Goal: Task Accomplishment & Management: Use online tool/utility

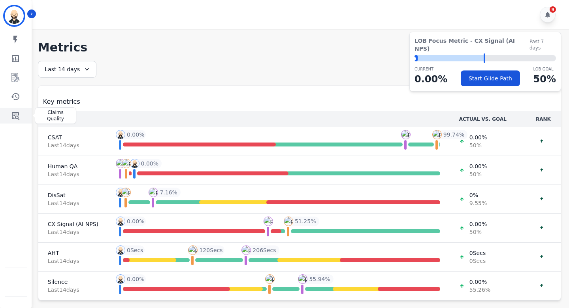
click at [15, 110] on link "Sidebar" at bounding box center [16, 116] width 30 height 16
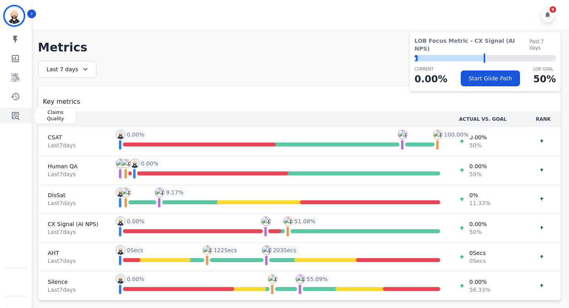
click at [15, 109] on link "Sidebar" at bounding box center [16, 116] width 30 height 16
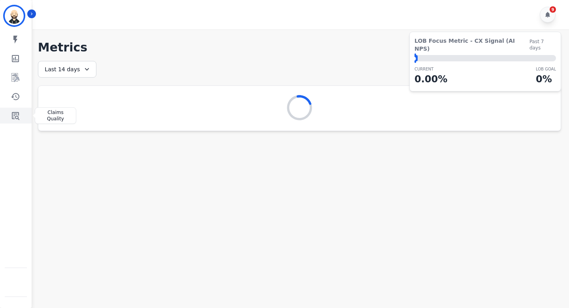
click at [15, 112] on icon "Sidebar" at bounding box center [16, 116] width 8 height 8
